Goal: Transaction & Acquisition: Subscribe to service/newsletter

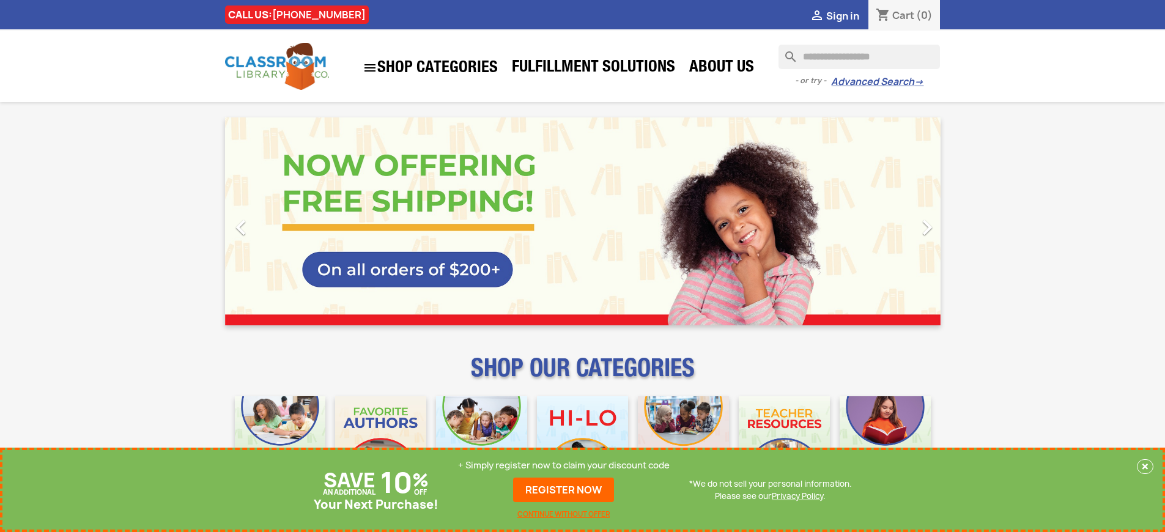
click at [564, 465] on p "+ Simply register now to claim your discount code" at bounding box center [564, 465] width 212 height 12
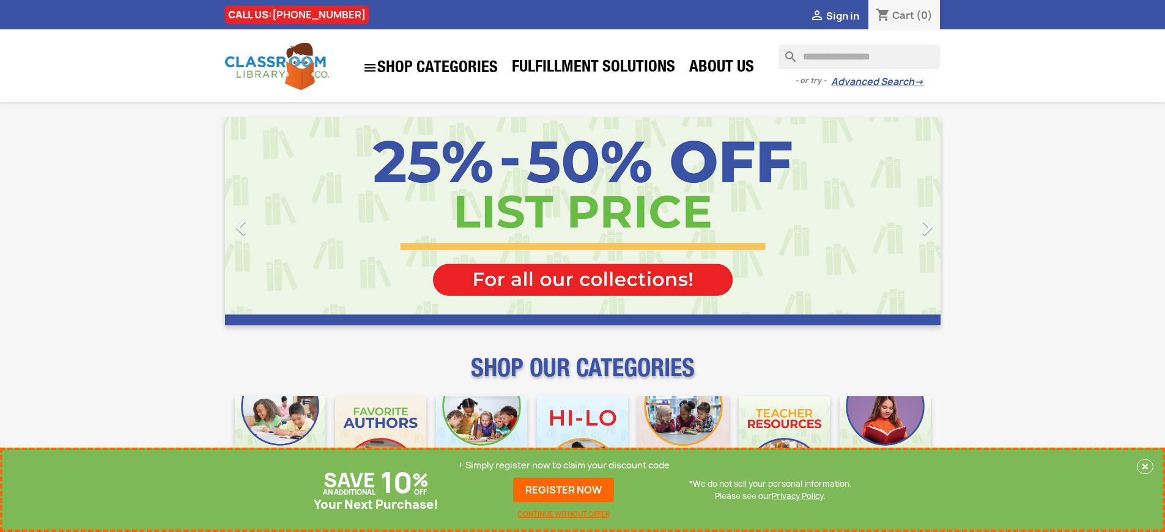
click at [564, 465] on p "+ Simply register now to claim your discount code" at bounding box center [564, 465] width 212 height 12
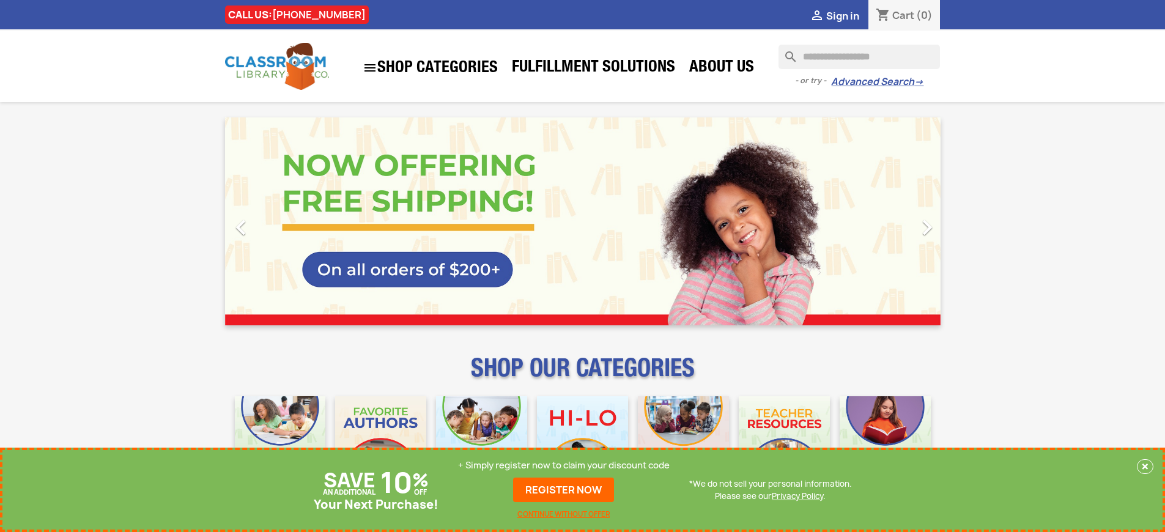
click at [564, 465] on p "+ Simply register now to claim your discount code" at bounding box center [564, 465] width 212 height 12
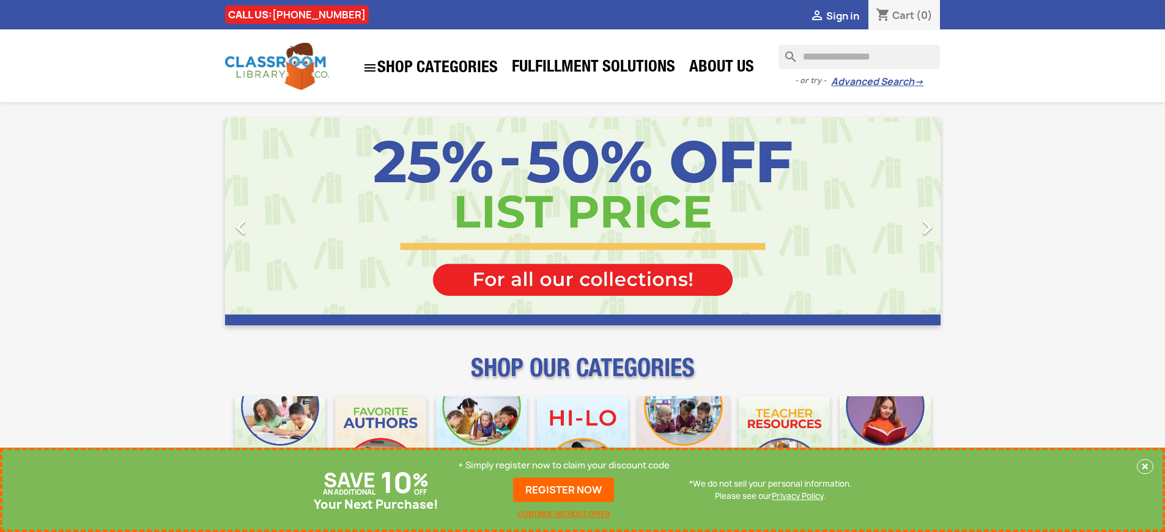
click at [564, 465] on p "+ Simply register now to claim your discount code" at bounding box center [564, 465] width 212 height 12
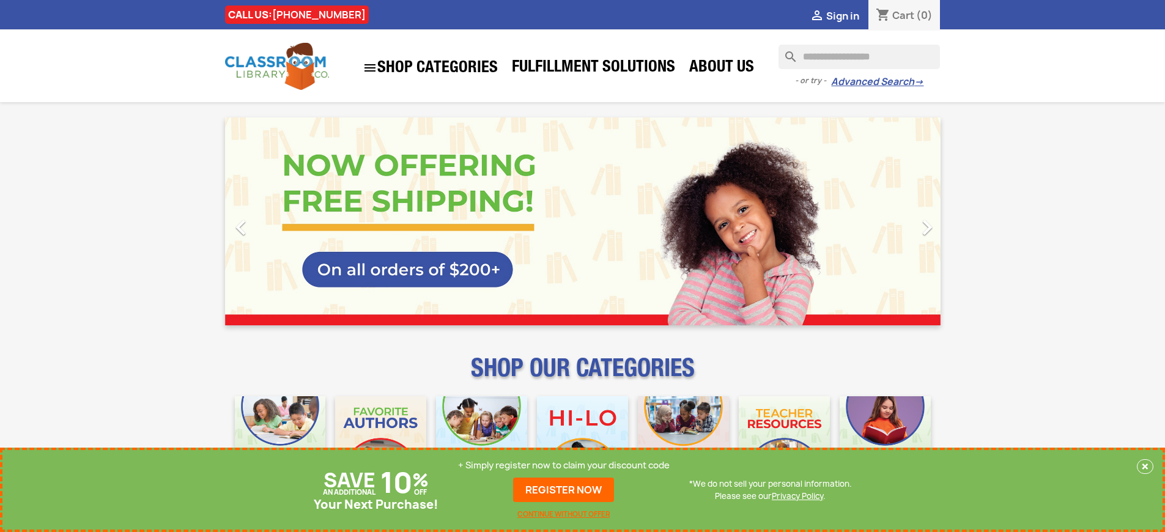
click at [564, 465] on p "+ Simply register now to claim your discount code" at bounding box center [564, 465] width 212 height 12
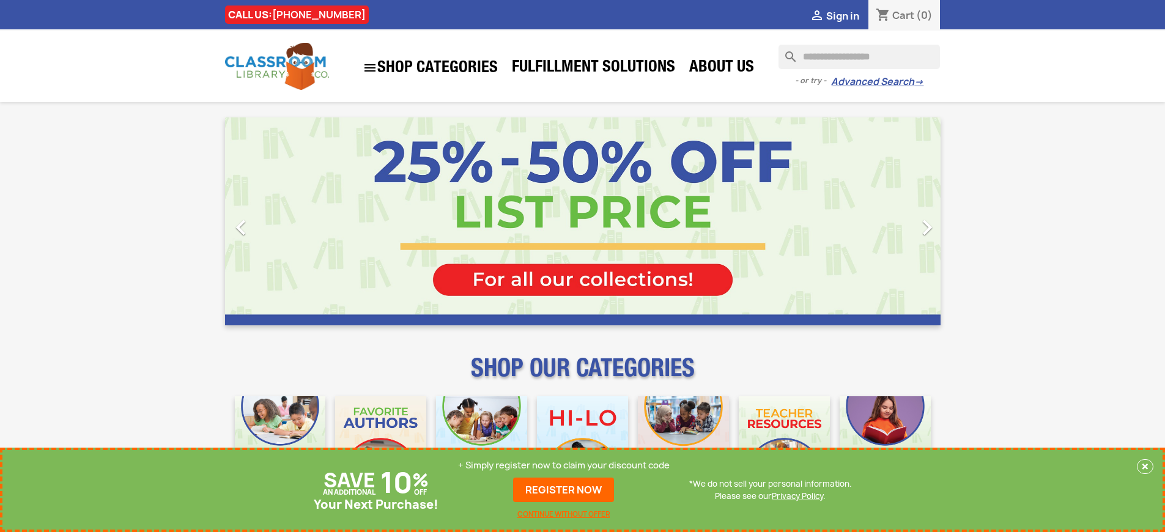
click at [564, 465] on p "+ Simply register now to claim your discount code" at bounding box center [564, 465] width 212 height 12
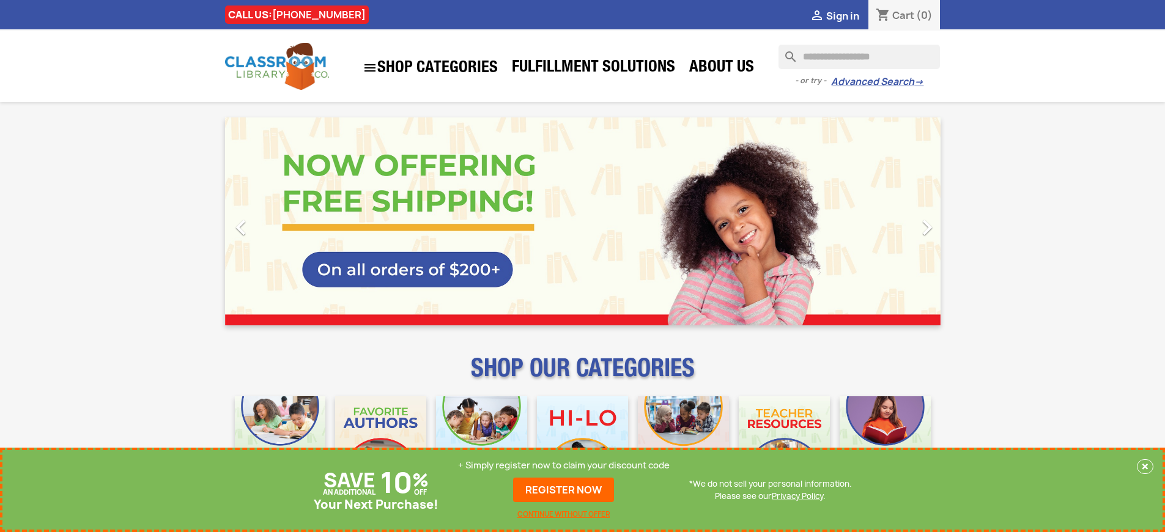
click at [564, 465] on p "+ Simply register now to claim your discount code" at bounding box center [564, 465] width 212 height 12
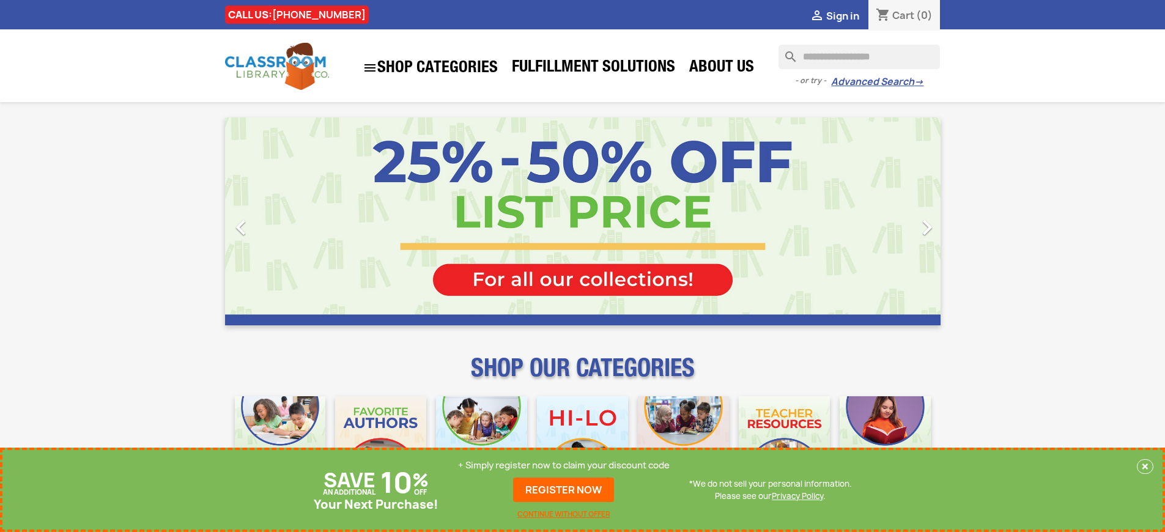
click at [564, 465] on p "+ Simply register now to claim your discount code" at bounding box center [564, 465] width 212 height 12
click at [564, 490] on link "REGISTER NOW" at bounding box center [563, 490] width 101 height 24
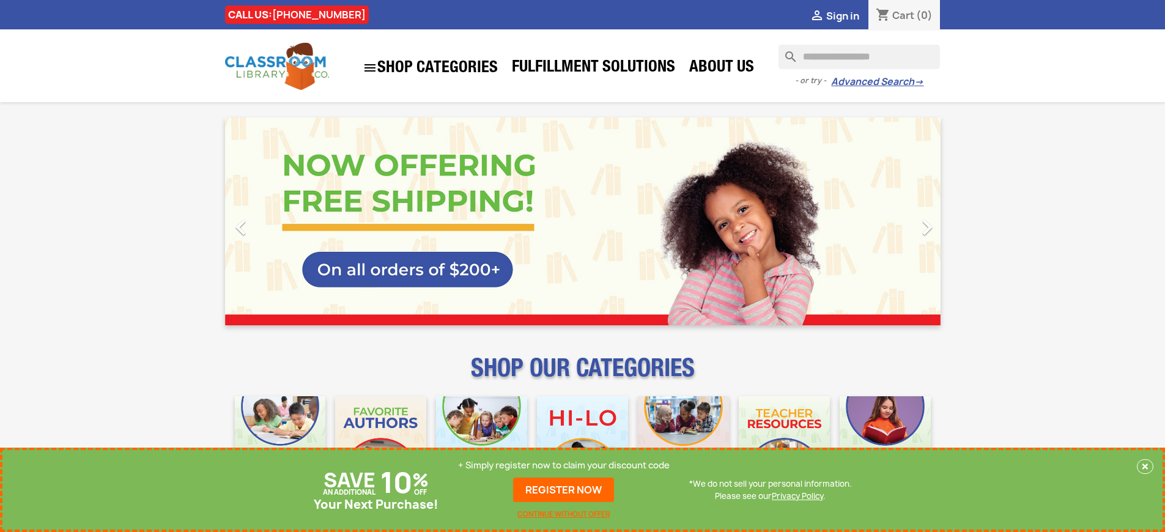
click at [564, 465] on p "+ Simply register now to claim your discount code" at bounding box center [564, 465] width 212 height 12
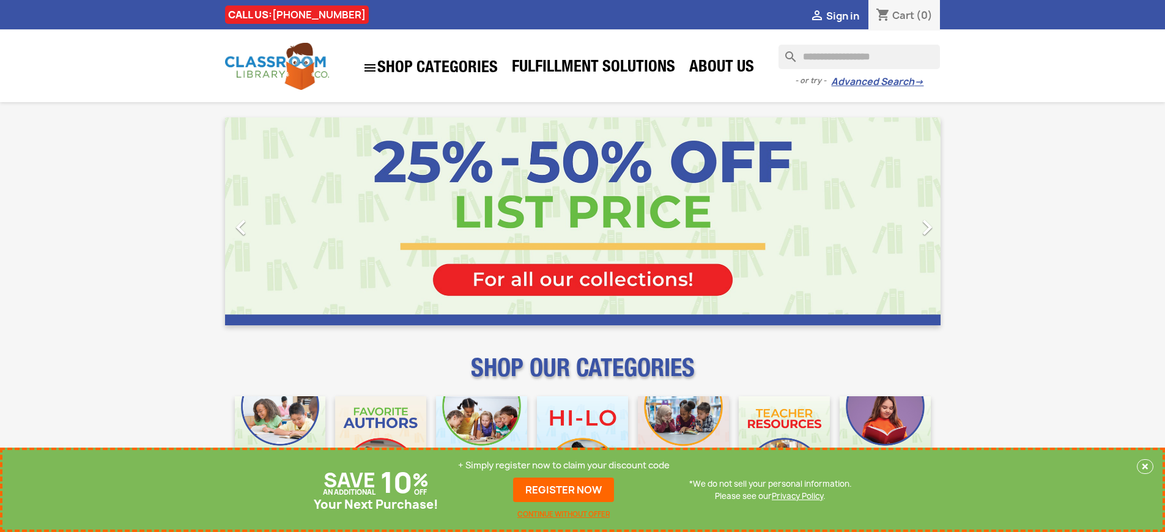
click at [564, 465] on p "+ Simply register now to claim your discount code" at bounding box center [564, 465] width 212 height 12
click at [564, 490] on link "REGISTER NOW" at bounding box center [563, 490] width 101 height 24
click at [564, 465] on p "+ Simply register now to claim your discount code" at bounding box center [564, 465] width 212 height 12
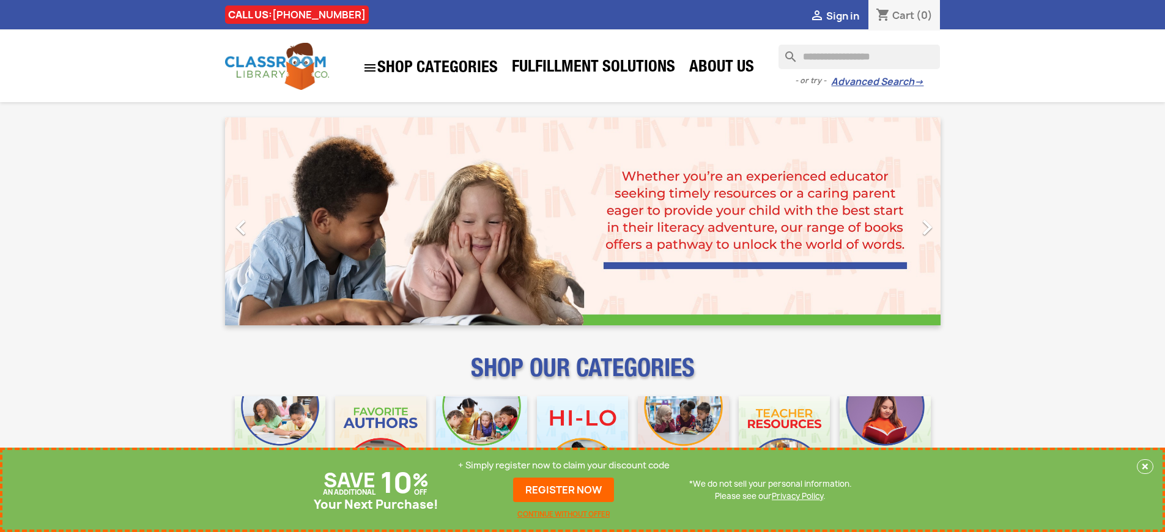
click at [564, 465] on p "+ Simply register now to claim your discount code" at bounding box center [564, 465] width 212 height 12
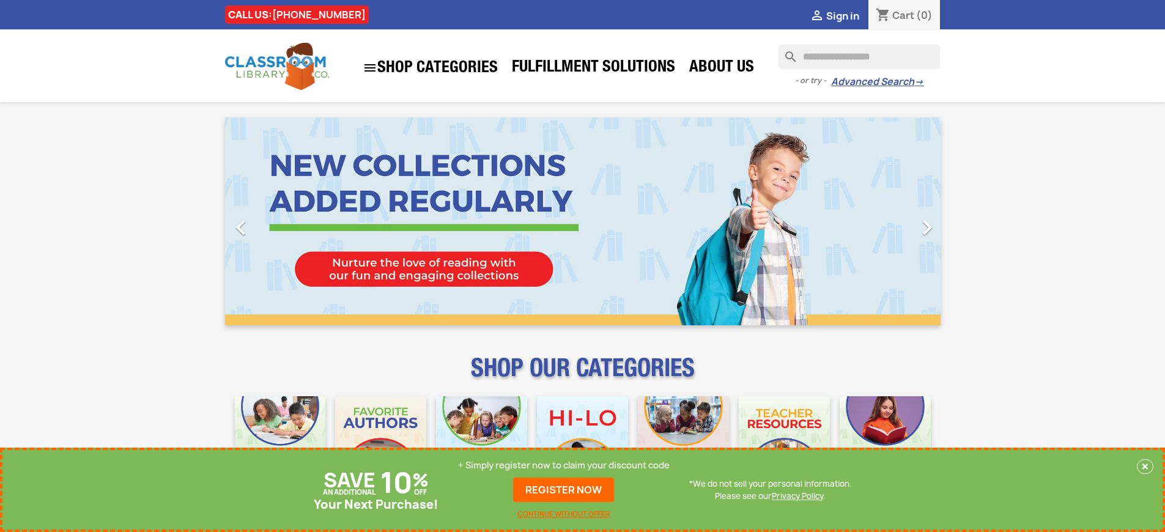
click at [564, 465] on p "+ Simply register now to claim your discount code" at bounding box center [564, 465] width 212 height 12
click at [564, 490] on link "REGISTER NOW" at bounding box center [563, 490] width 101 height 24
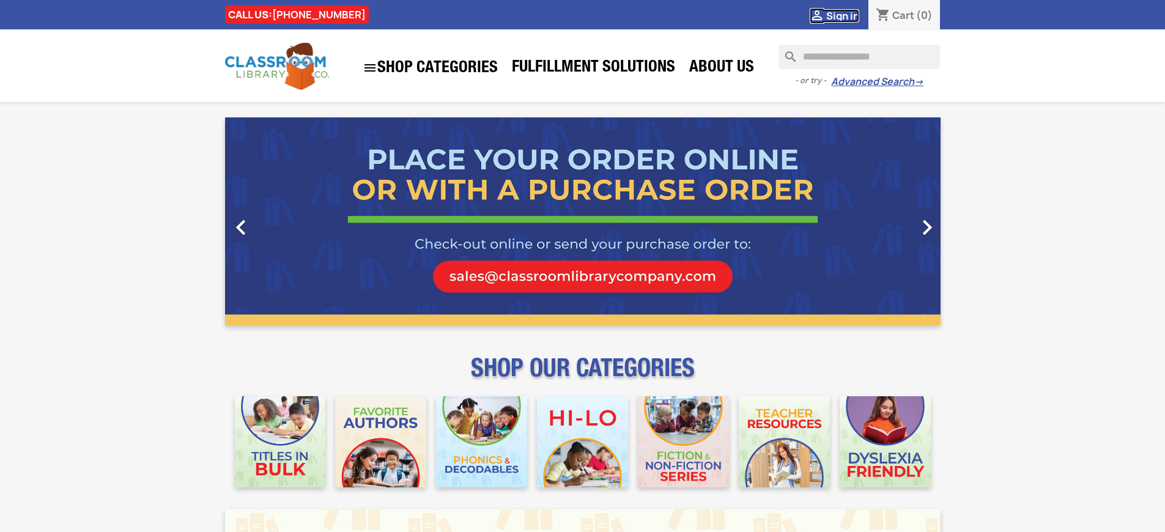
click at [842, 15] on span "Sign in" at bounding box center [842, 15] width 33 height 13
